Goal: Contribute content

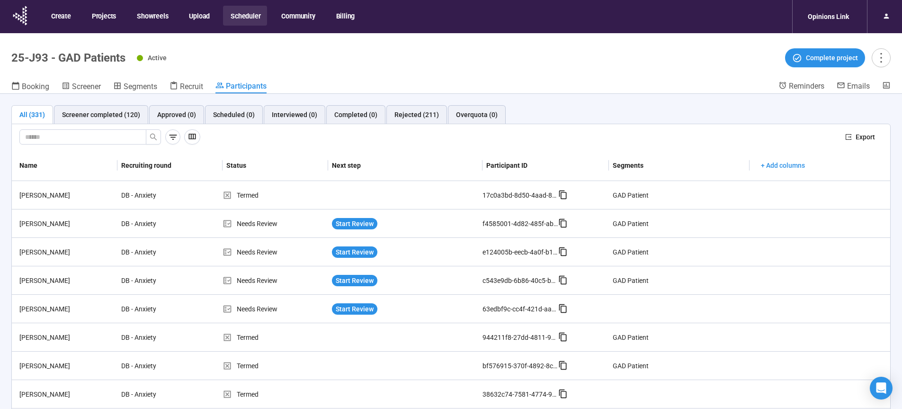
click at [228, 16] on button "Scheduler" at bounding box center [245, 16] width 44 height 20
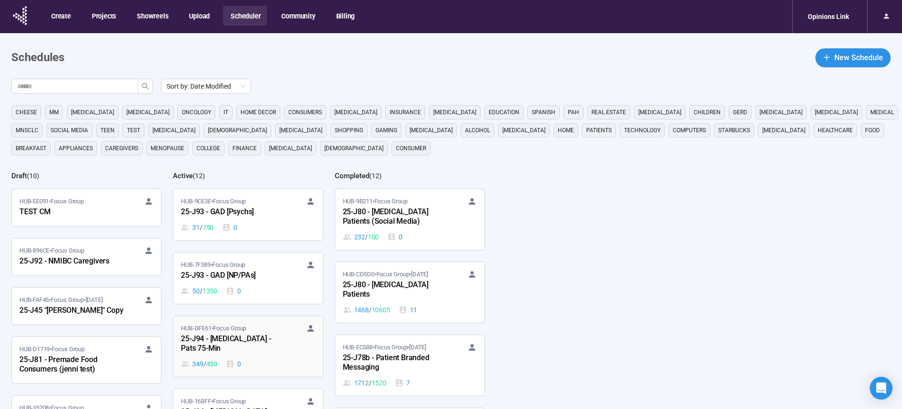
scroll to position [81, 0]
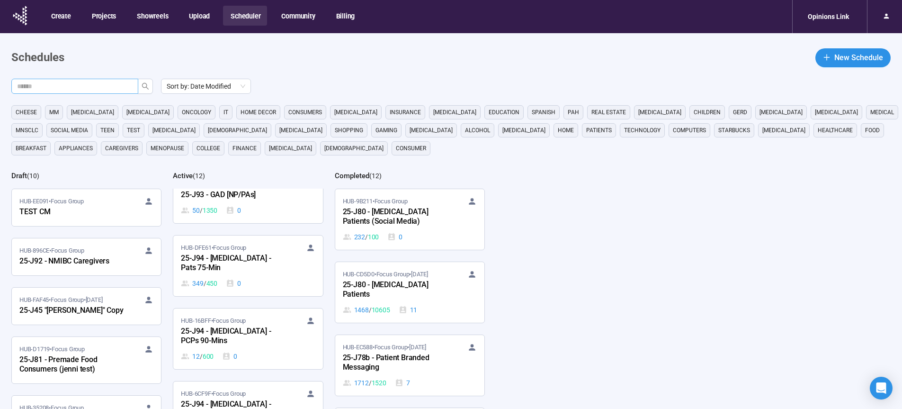
click at [96, 89] on input "text" at bounding box center [71, 86] width 108 height 10
type input "**"
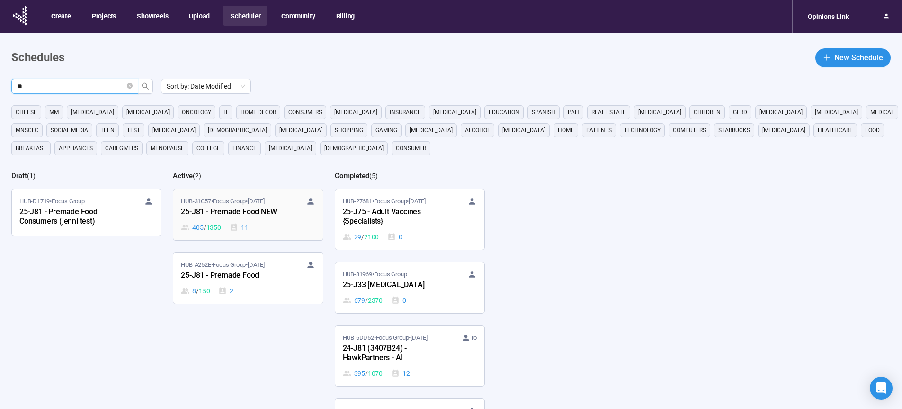
click at [242, 218] on div "25-J81 - Premade Food NEW" at bounding box center [233, 212] width 104 height 12
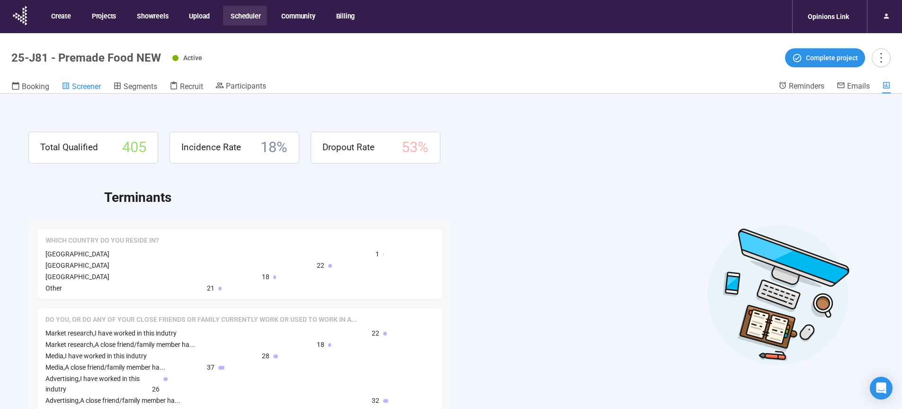
click at [97, 87] on span "Screener" at bounding box center [86, 86] width 29 height 9
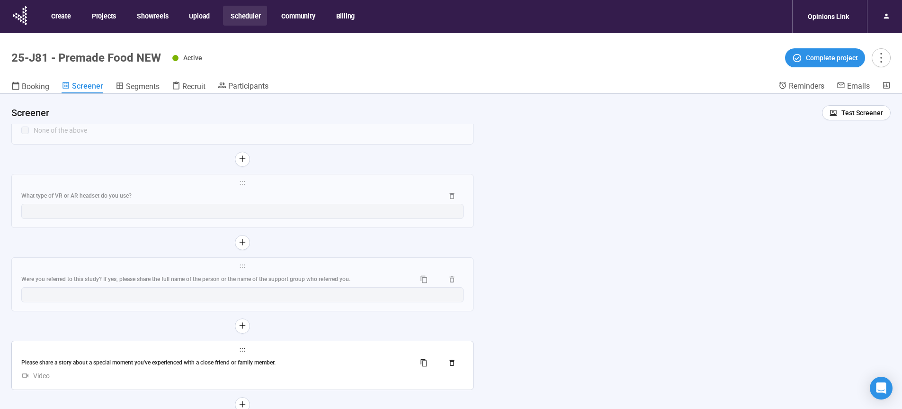
scroll to position [33, 0]
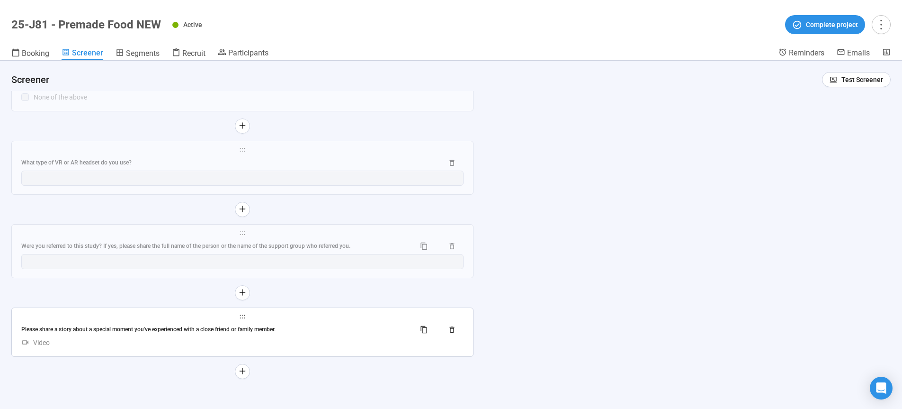
drag, startPoint x: 326, startPoint y: 331, endPoint x: 286, endPoint y: 332, distance: 39.8
click at [326, 331] on div "Please share a story about a special moment you've experienced with a close fri…" at bounding box center [214, 329] width 387 height 9
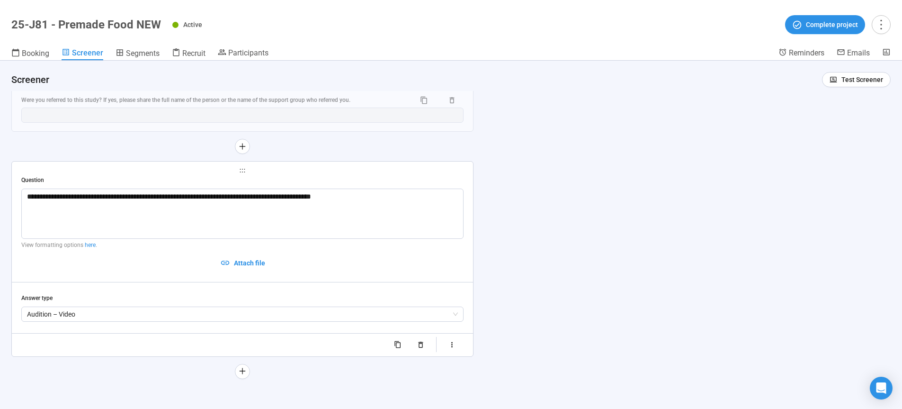
scroll to position [11587, 0]
drag, startPoint x: 367, startPoint y: 194, endPoint x: 0, endPoint y: 199, distance: 366.7
click at [21, 199] on textarea "**********" at bounding box center [242, 214] width 442 height 50
